Goal: Information Seeking & Learning: Find specific fact

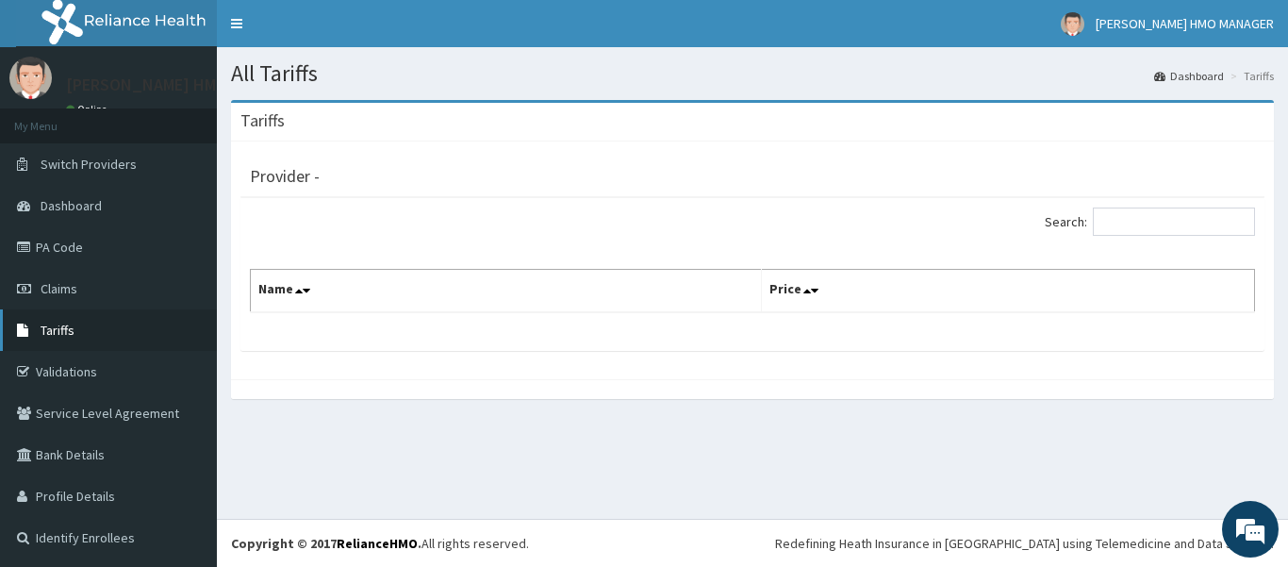
click at [109, 324] on link "Tariffs" at bounding box center [108, 329] width 217 height 41
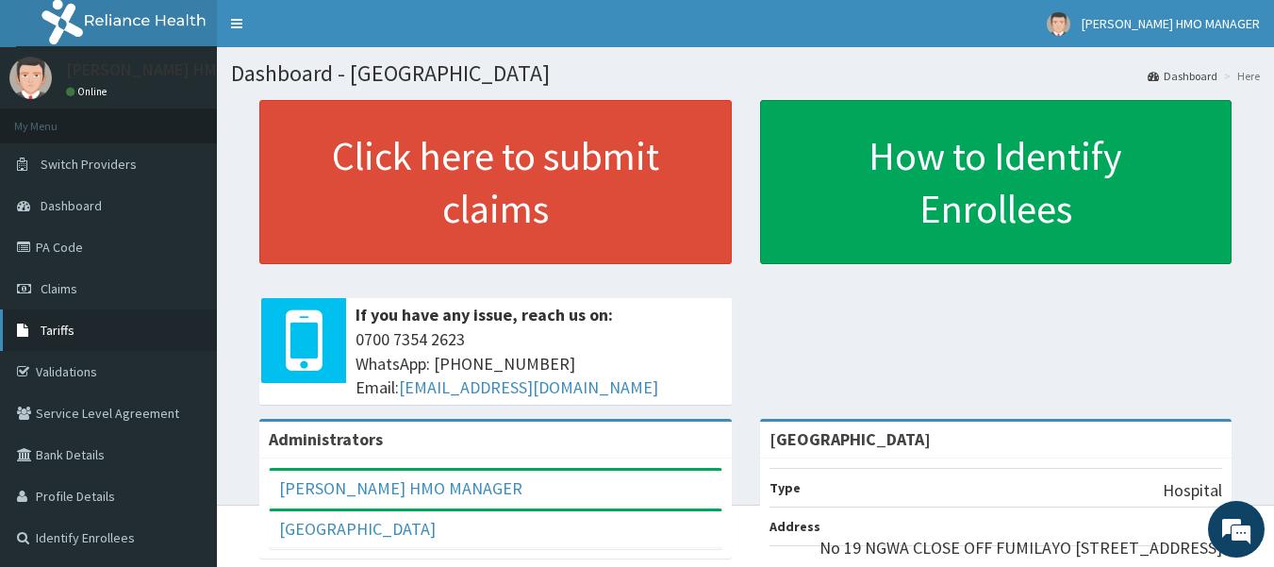
click at [63, 319] on link "Tariffs" at bounding box center [108, 329] width 217 height 41
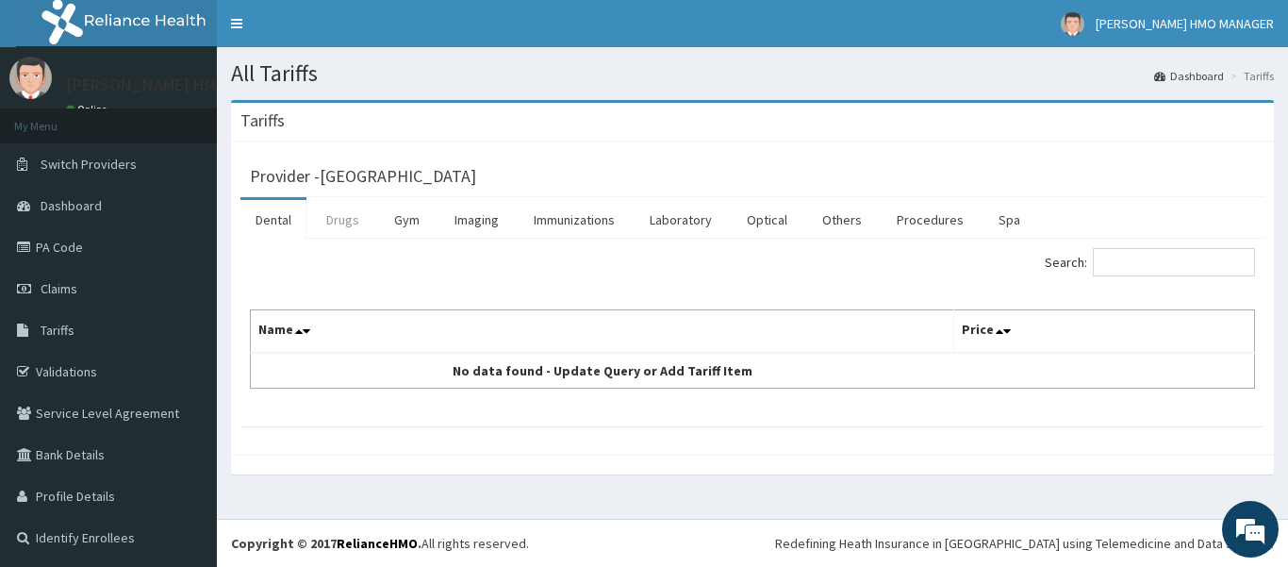
click at [352, 227] on link "Drugs" at bounding box center [342, 220] width 63 height 40
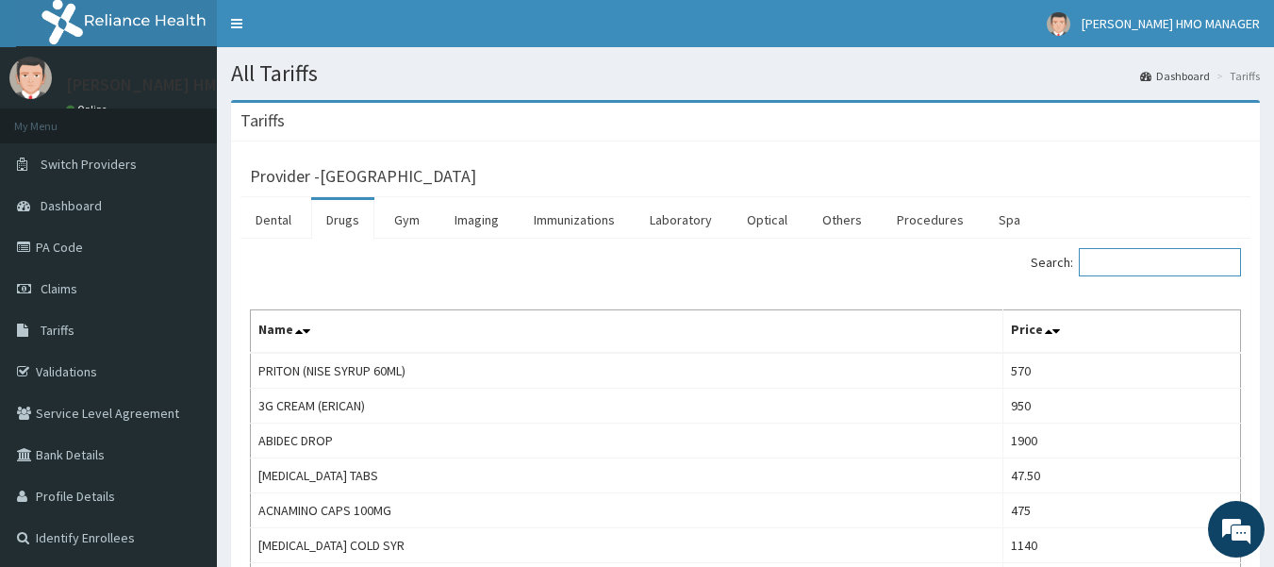
click at [1116, 266] on input "Search:" at bounding box center [1160, 262] width 162 height 28
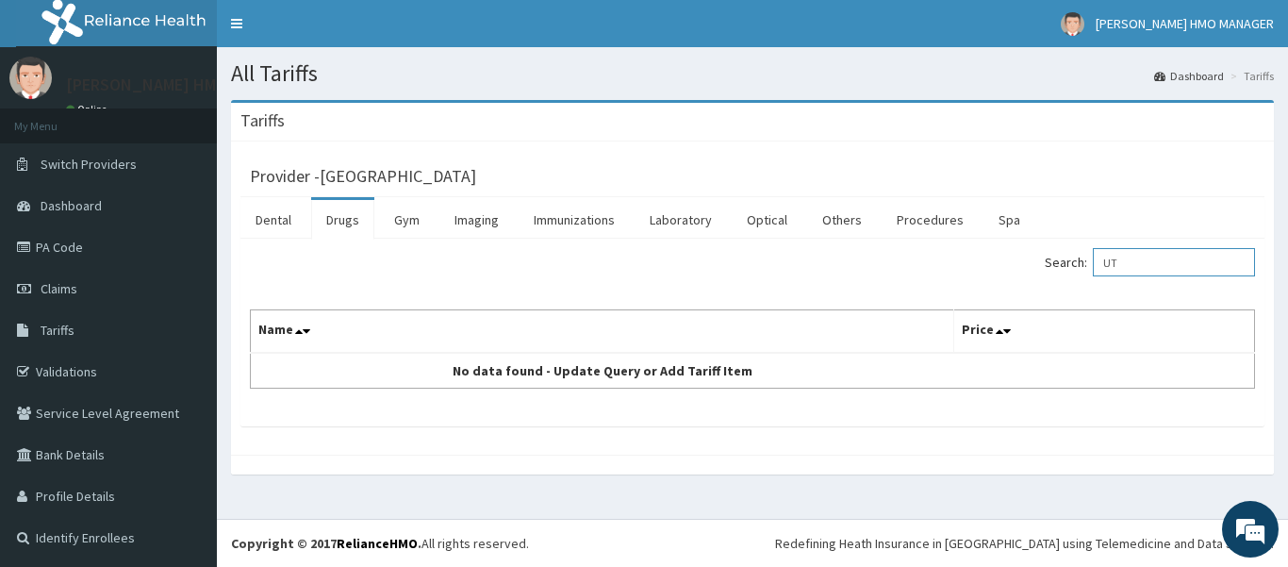
type input "U"
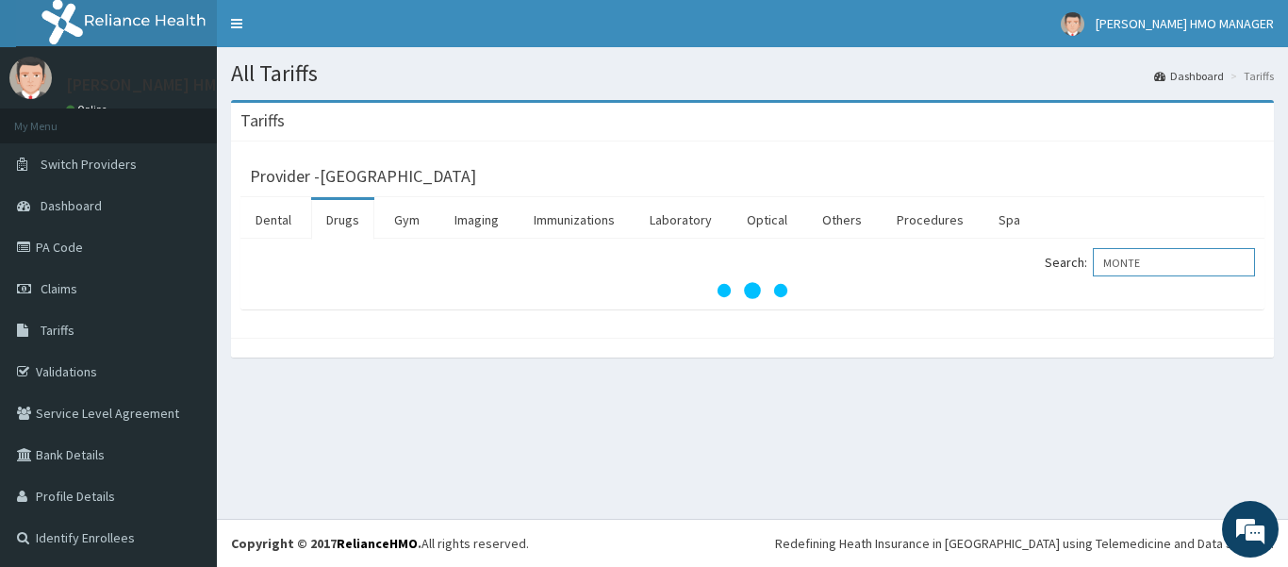
click at [1151, 260] on input "MONTE" at bounding box center [1174, 262] width 162 height 28
type input "M"
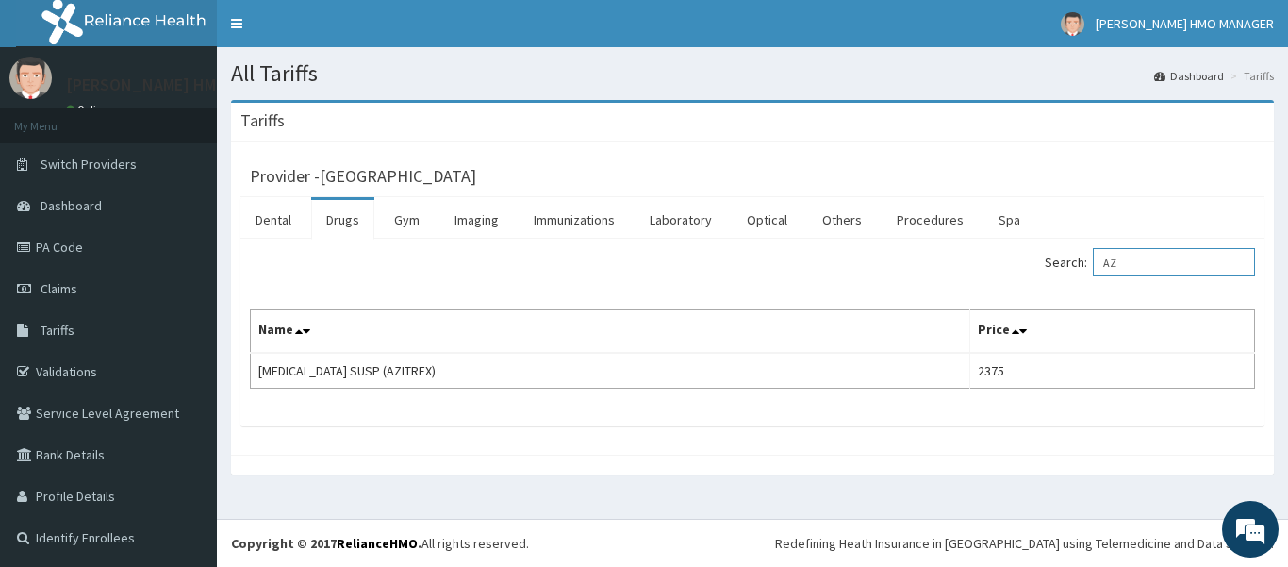
type input "A"
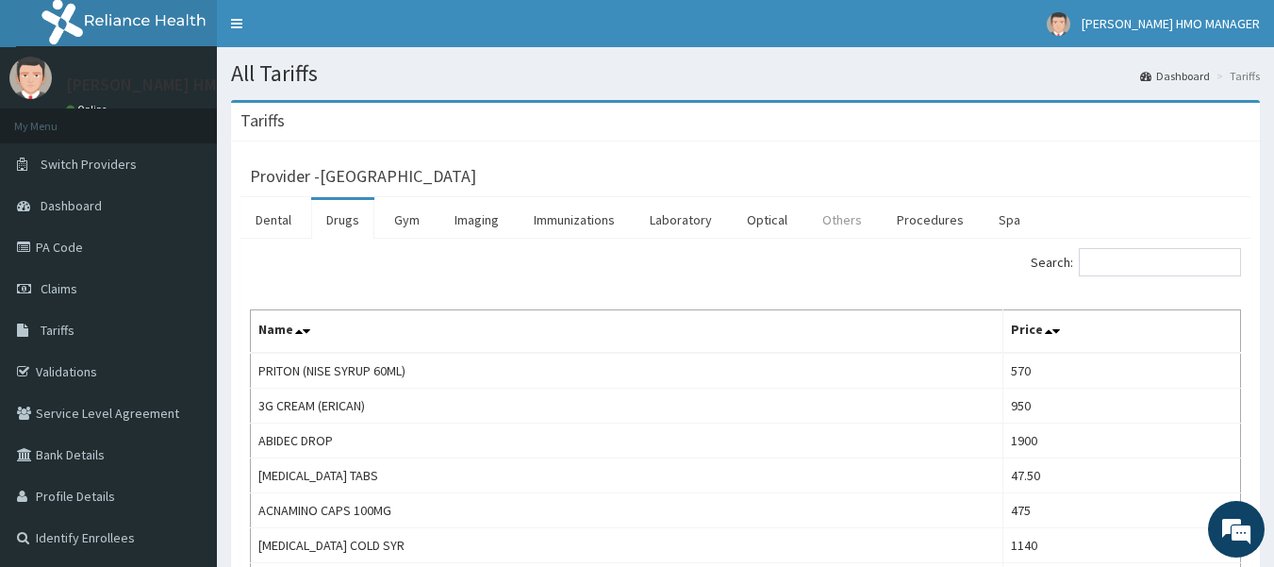
click at [842, 223] on link "Others" at bounding box center [842, 220] width 70 height 40
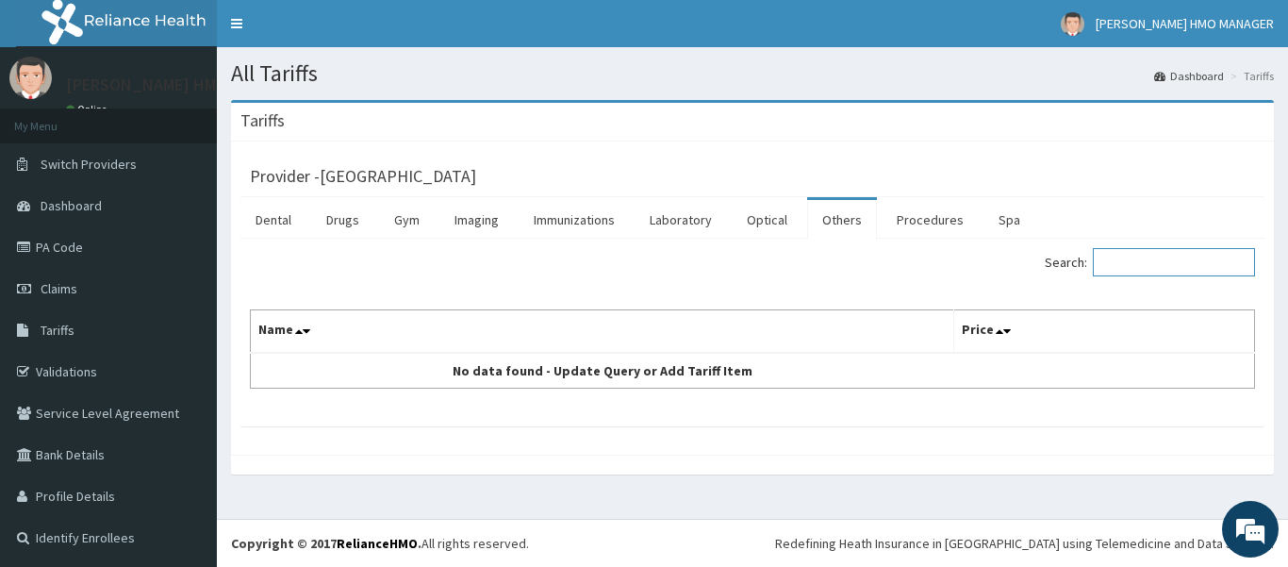
click at [1134, 263] on input "Search:" at bounding box center [1174, 262] width 162 height 28
type input "A"
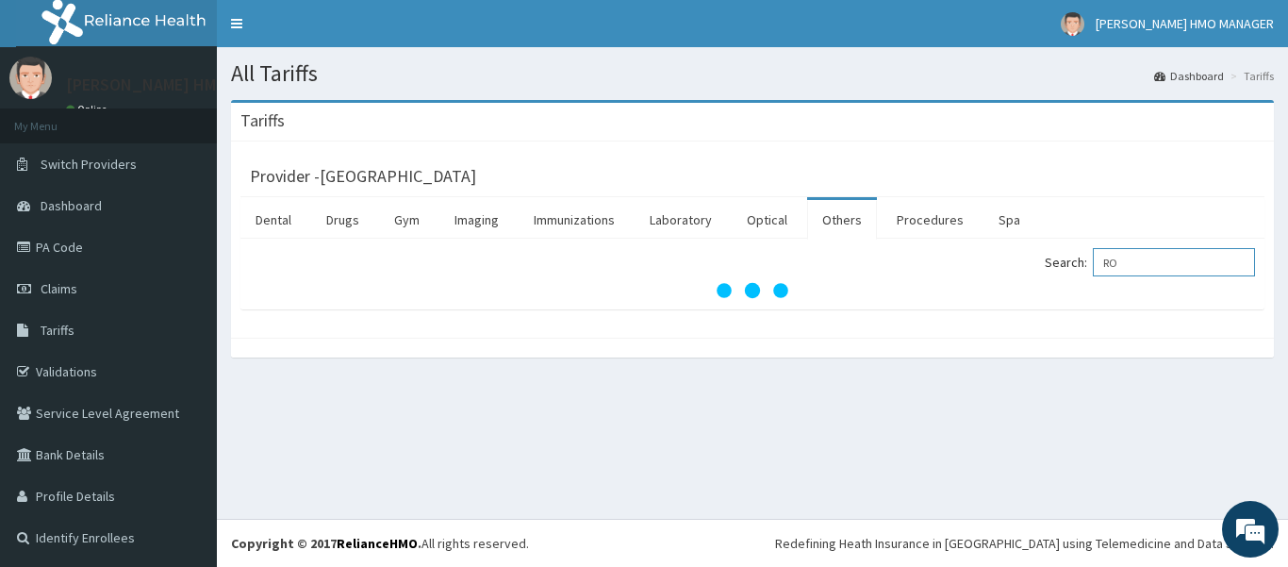
type input "R"
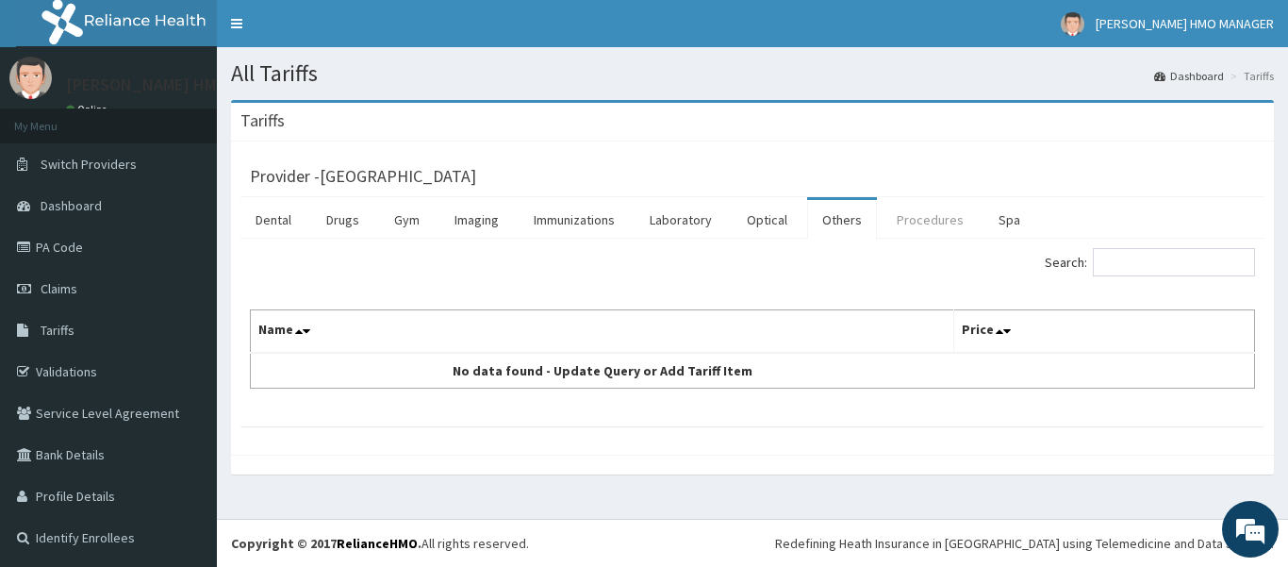
click at [899, 216] on link "Procedures" at bounding box center [930, 220] width 97 height 40
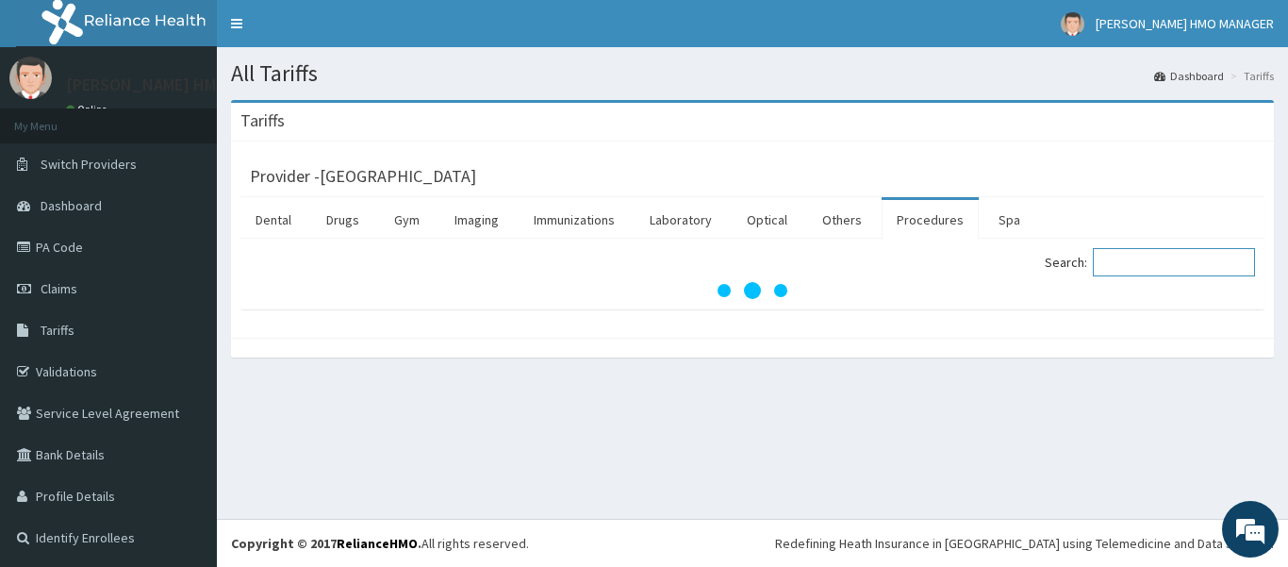
click at [1128, 260] on input "Search:" at bounding box center [1174, 262] width 162 height 28
type input "R"
type input "ACCOMODA"
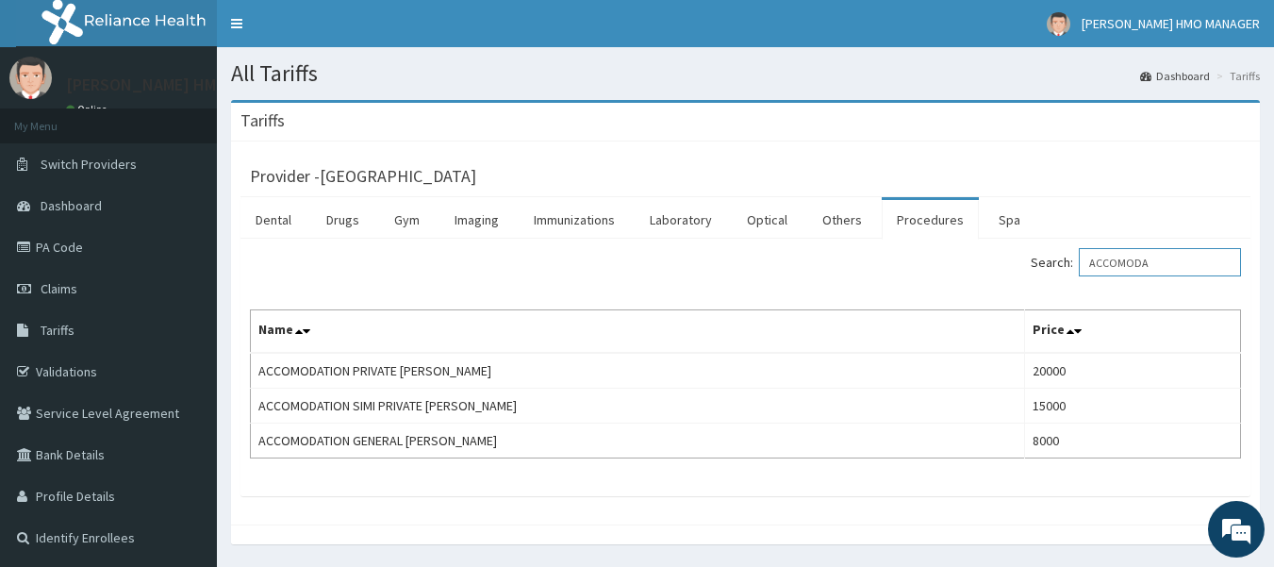
drag, startPoint x: 1171, startPoint y: 259, endPoint x: 861, endPoint y: 309, distance: 314.2
click at [915, 290] on div "Search: ACCOMODA Name Price ACCOMODATION PRIVATE WARD 20000 ACCOMODATION SIMI P…" at bounding box center [745, 353] width 991 height 210
